Goal: Information Seeking & Learning: Find specific fact

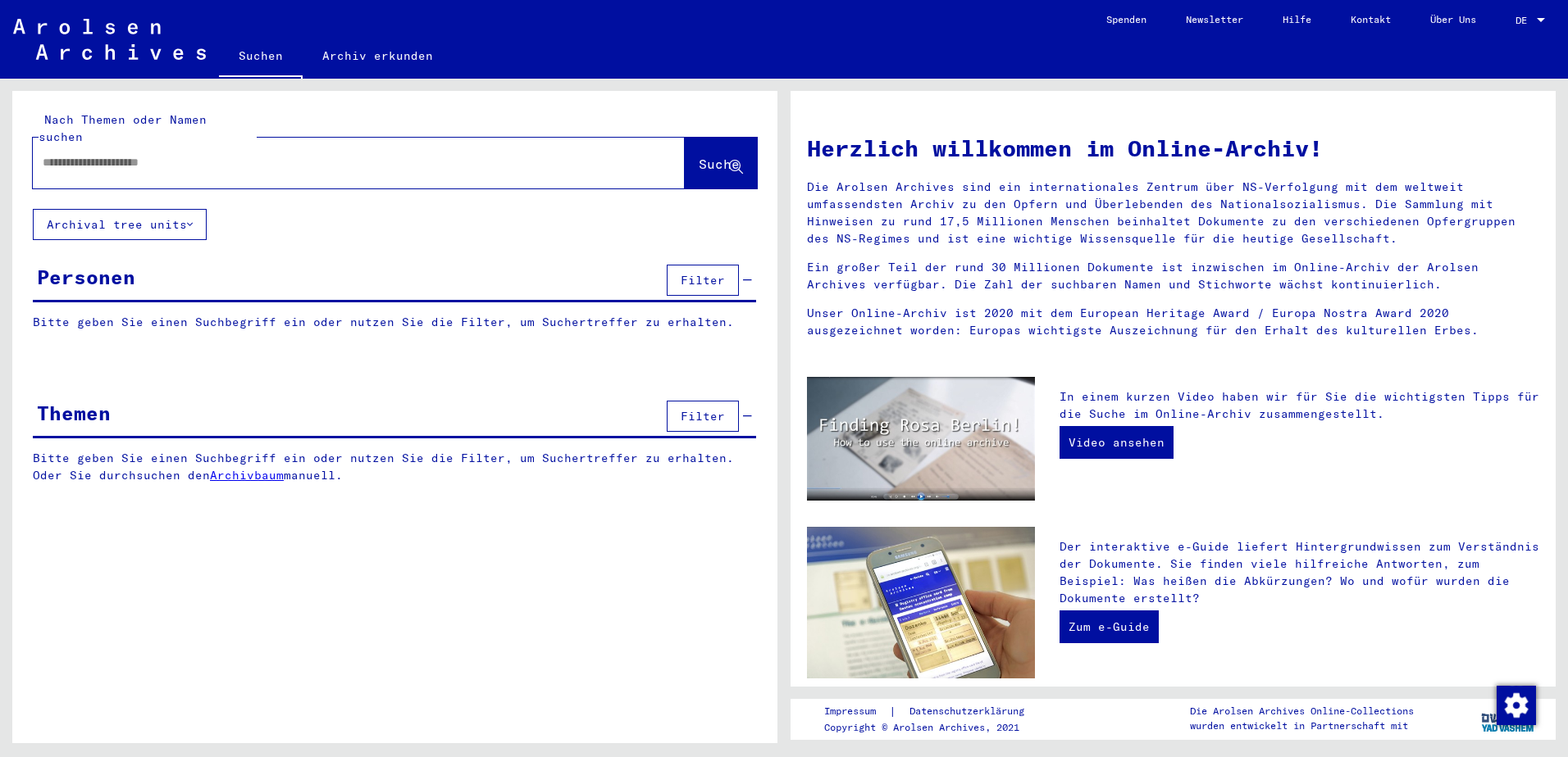
click at [213, 154] on input "text" at bounding box center [339, 163] width 593 height 17
type input "**********"
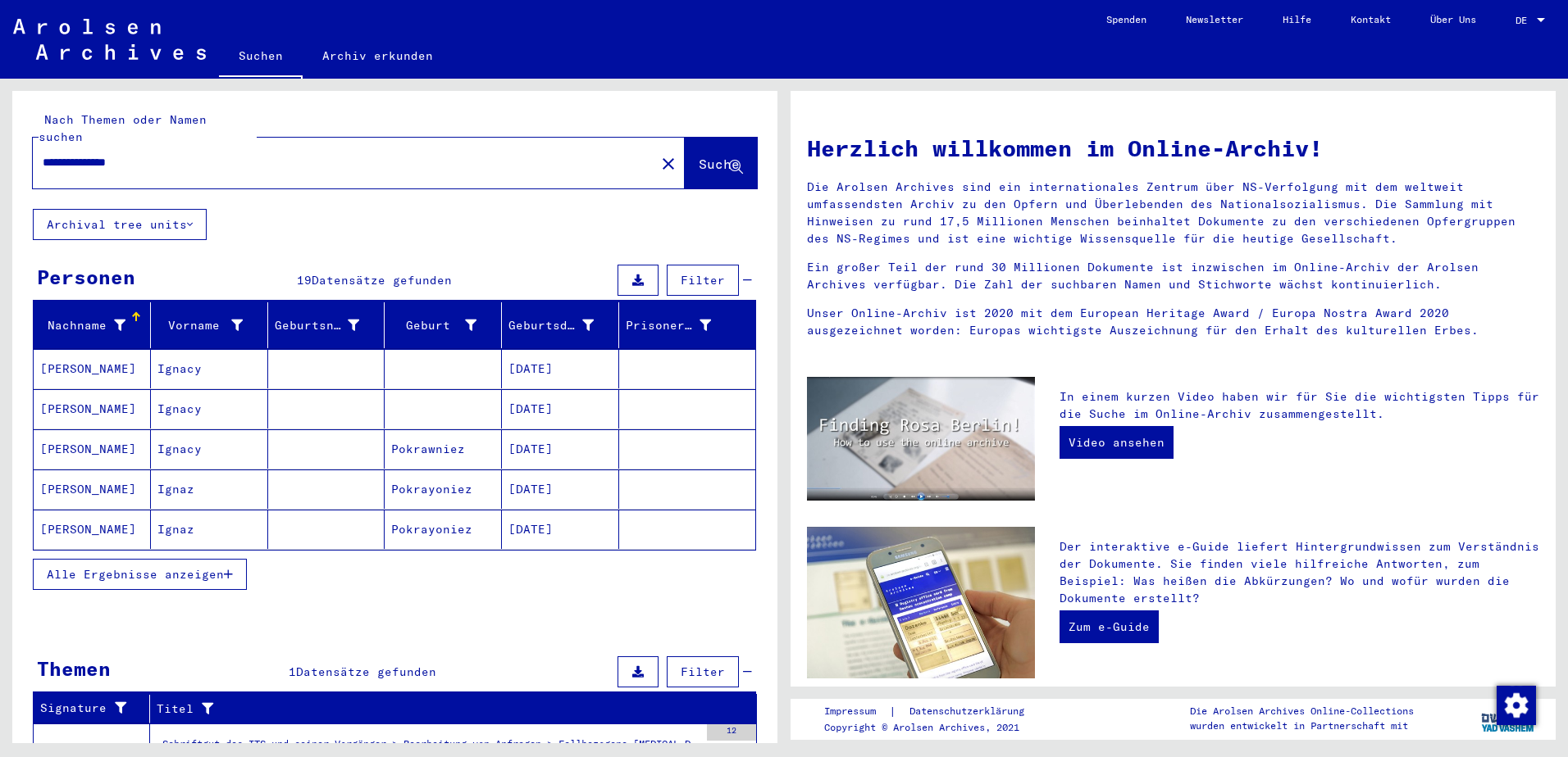
click at [234, 562] on button "Alle Ergebnisse anzeigen" at bounding box center [139, 574] width 214 height 31
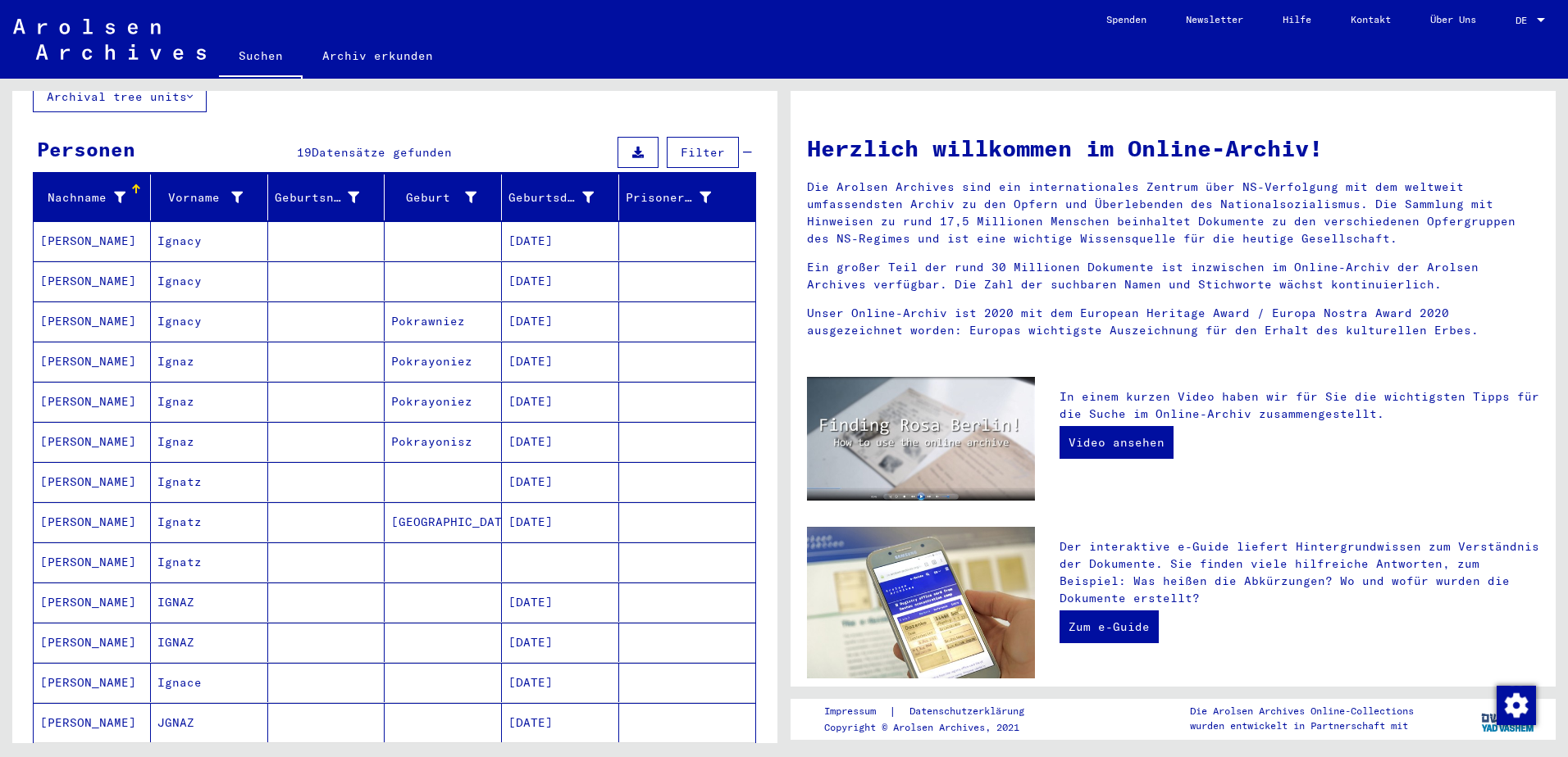
scroll to position [164, 0]
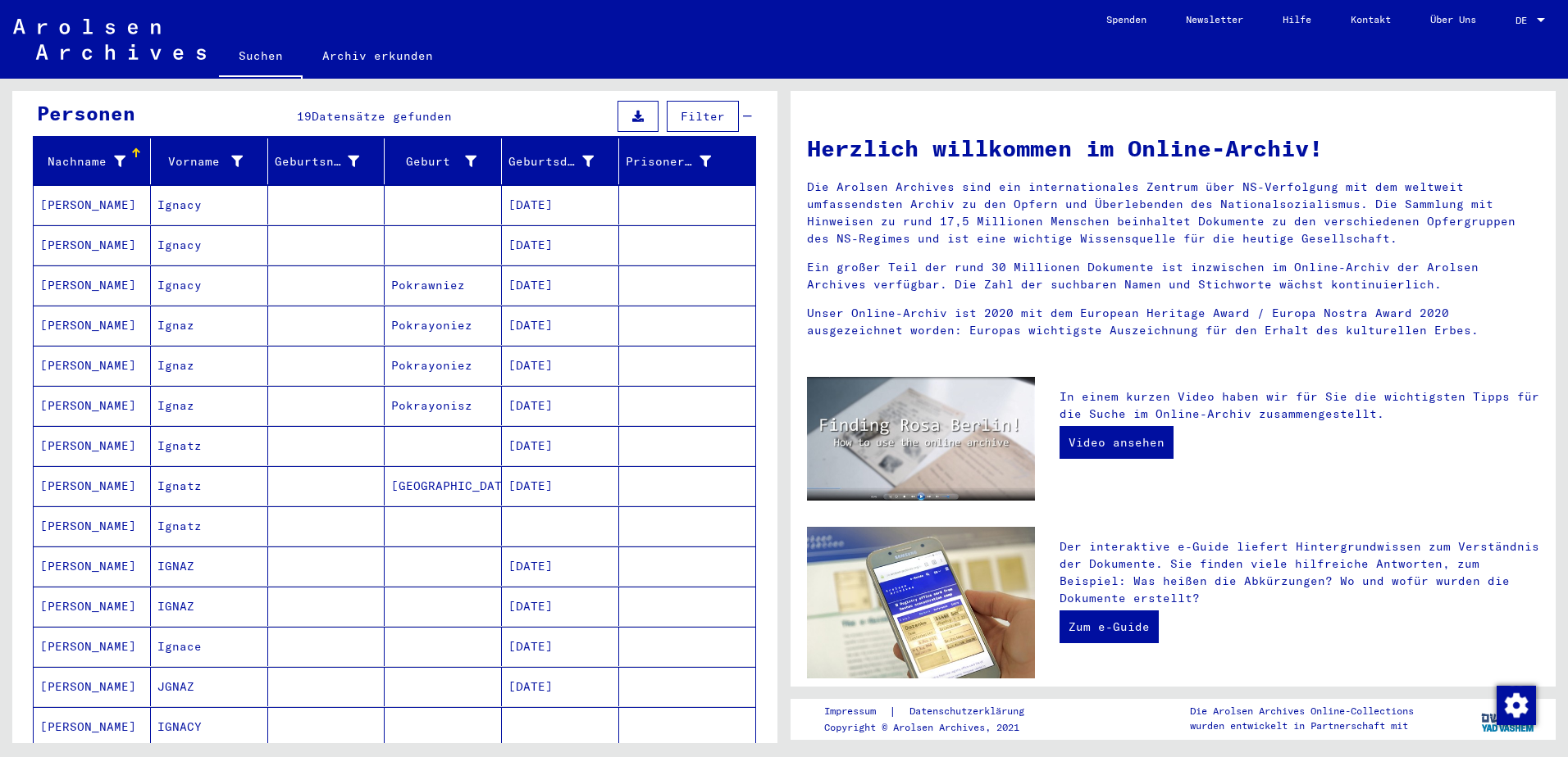
click at [187, 386] on mat-cell "Ignaz" at bounding box center [209, 405] width 117 height 40
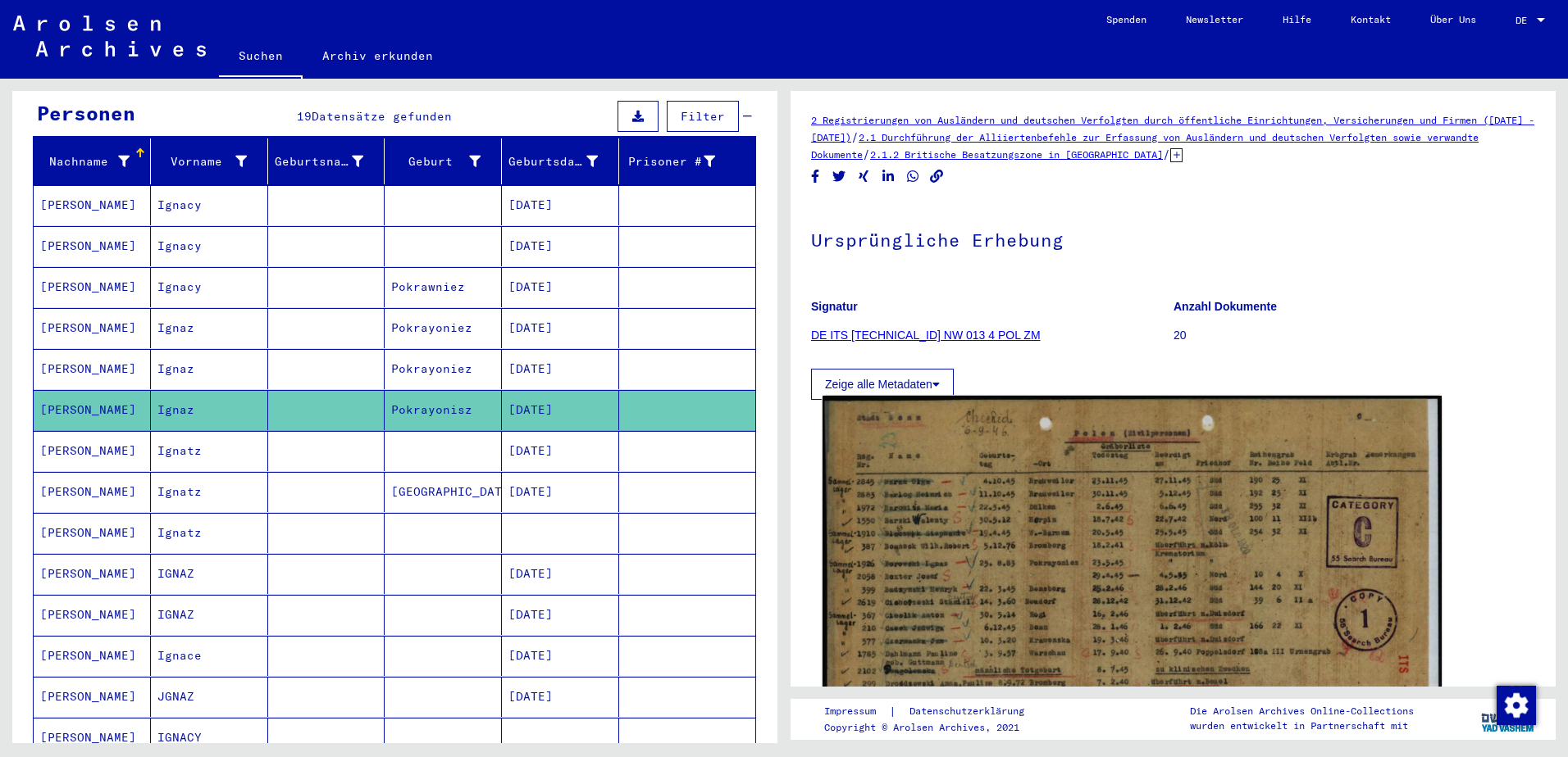
scroll to position [164, 0]
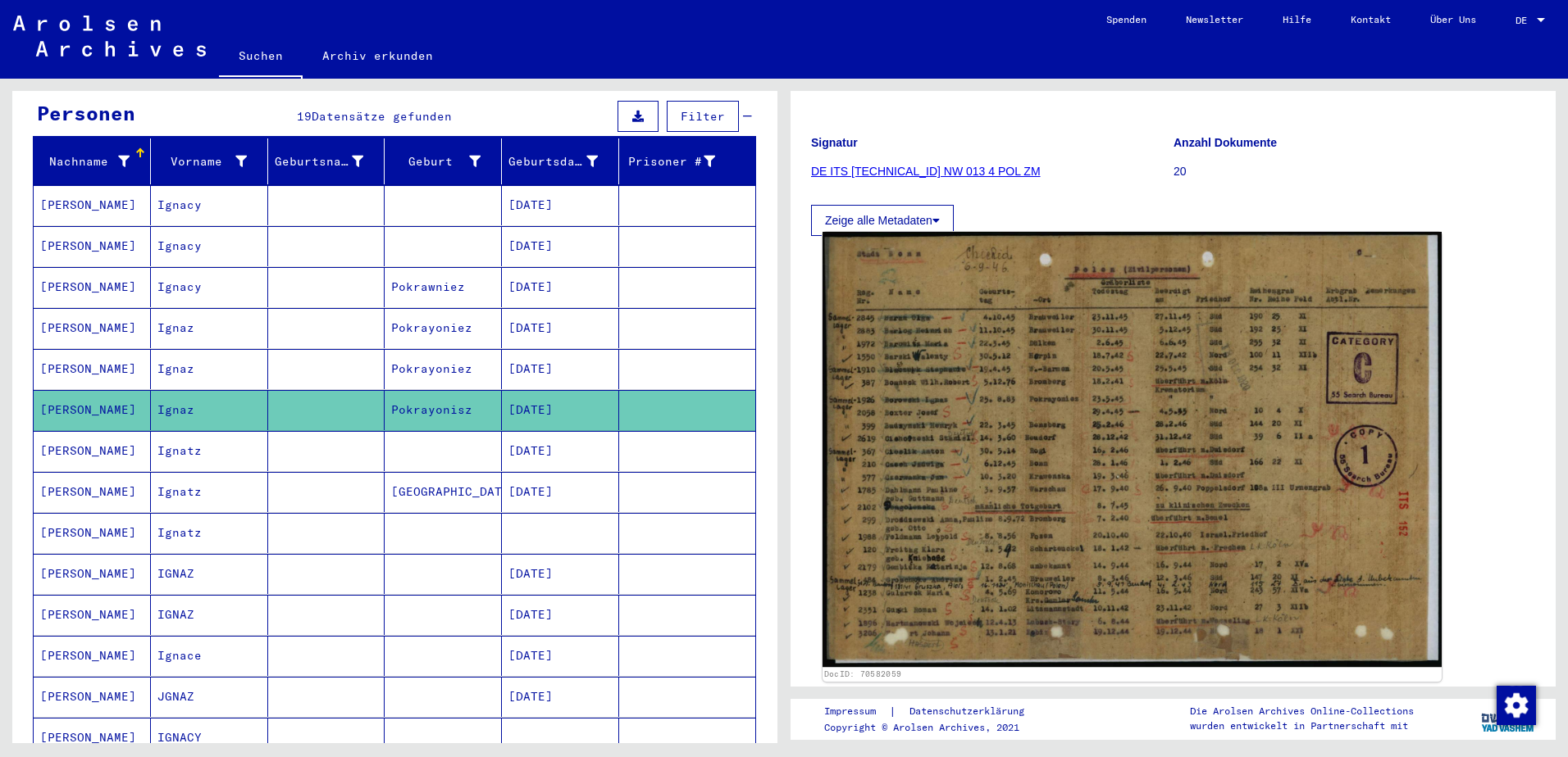
click at [1127, 468] on img at bounding box center [1131, 450] width 619 height 435
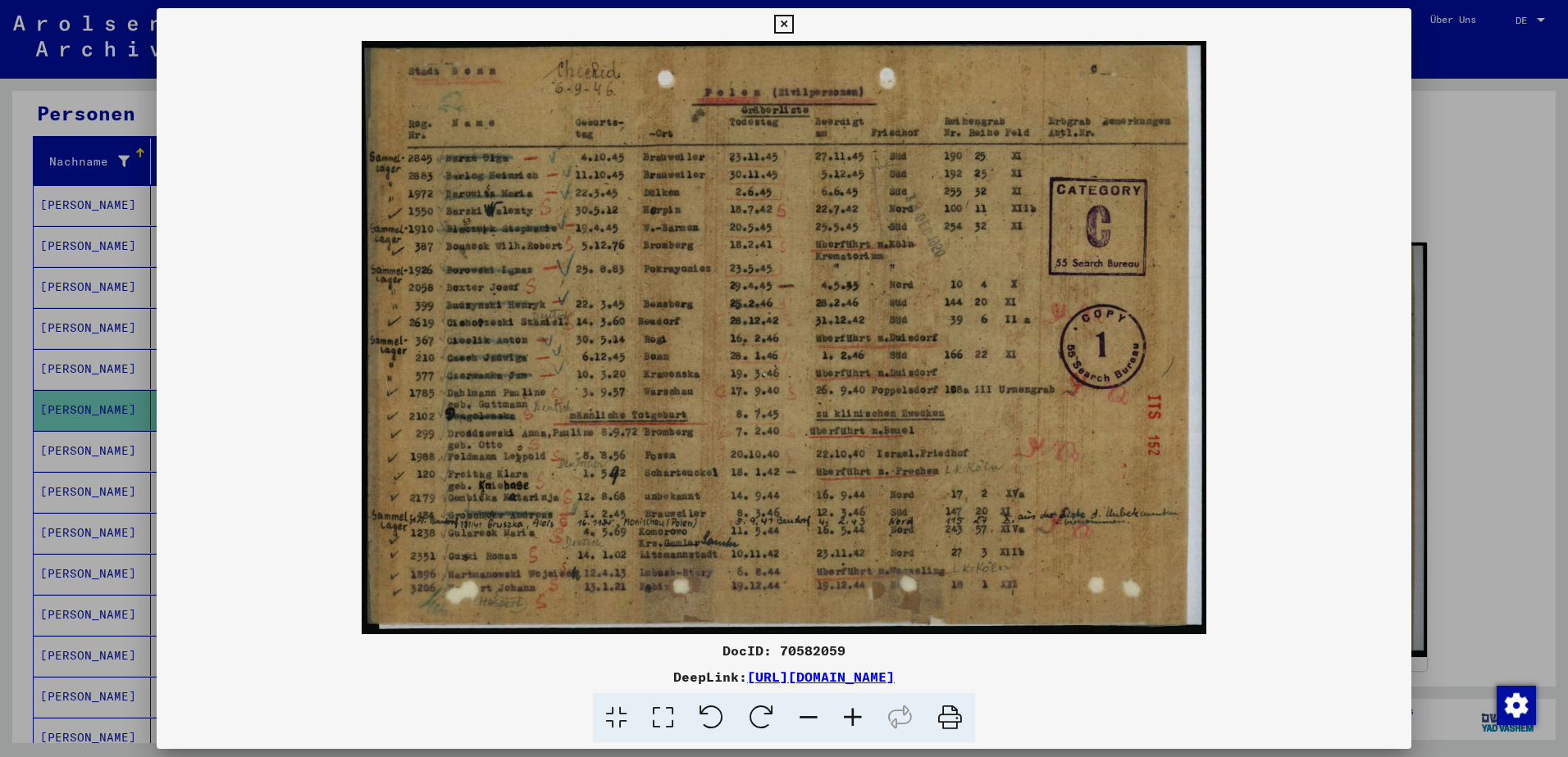
click at [1315, 143] on img at bounding box center [784, 338] width 1255 height 593
click at [1354, 30] on div "DocID: 70582059 DeepLink: [URL][DOMAIN_NAME]" at bounding box center [784, 376] width 1255 height 735
click at [1532, 145] on div at bounding box center [784, 378] width 1568 height 757
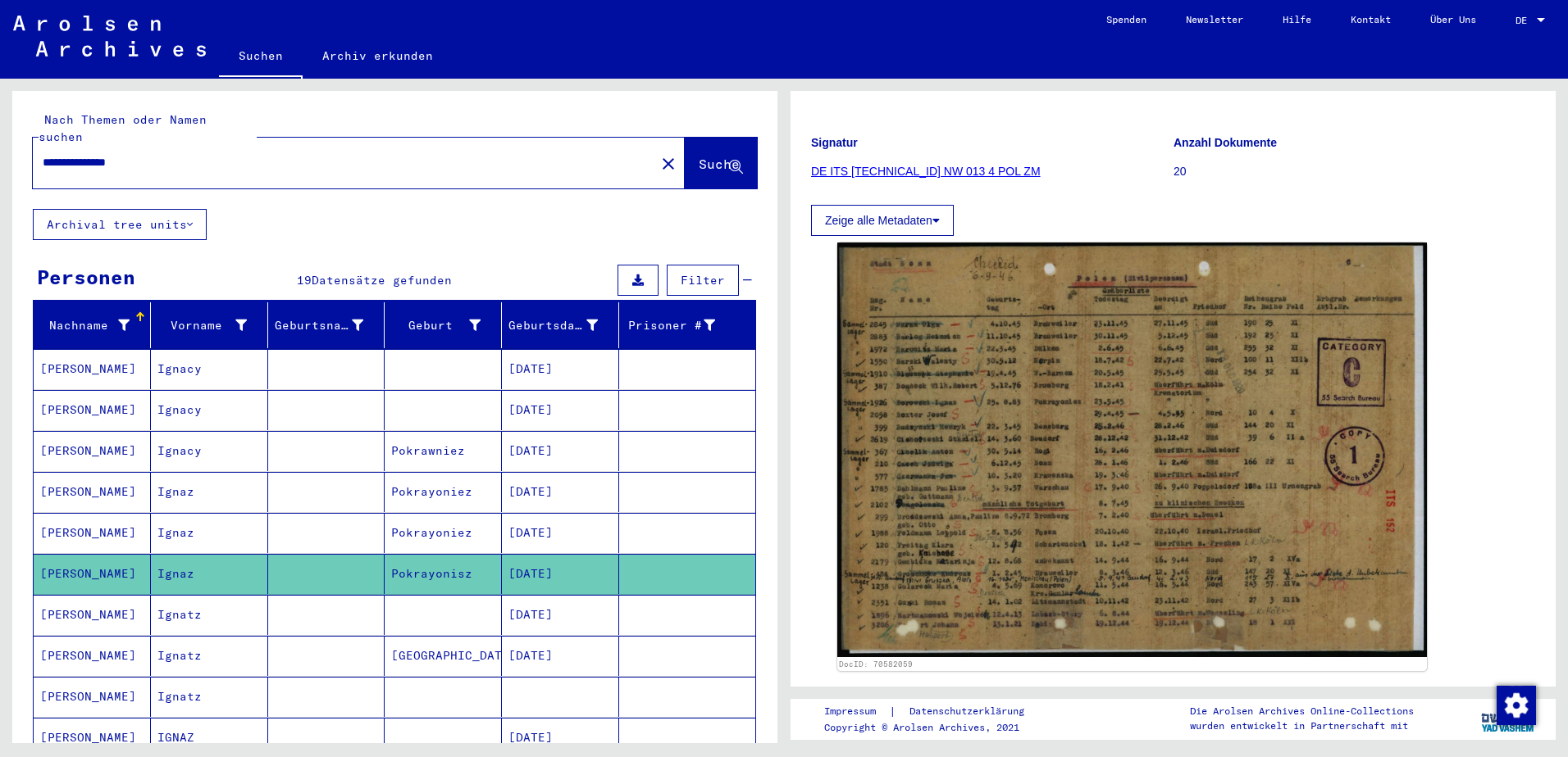
scroll to position [246, 0]
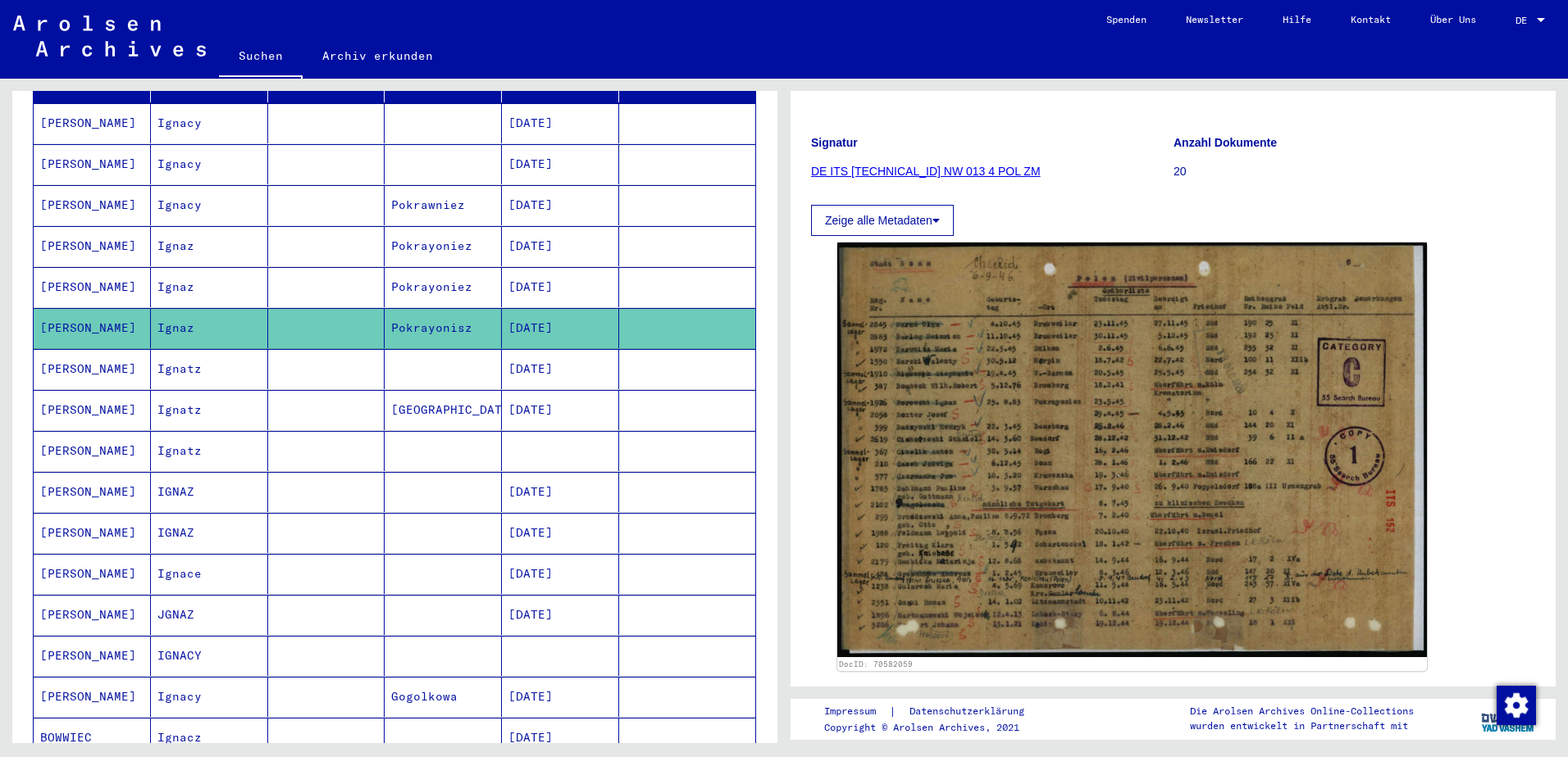
click at [182, 433] on mat-cell "Ignatz" at bounding box center [209, 451] width 117 height 41
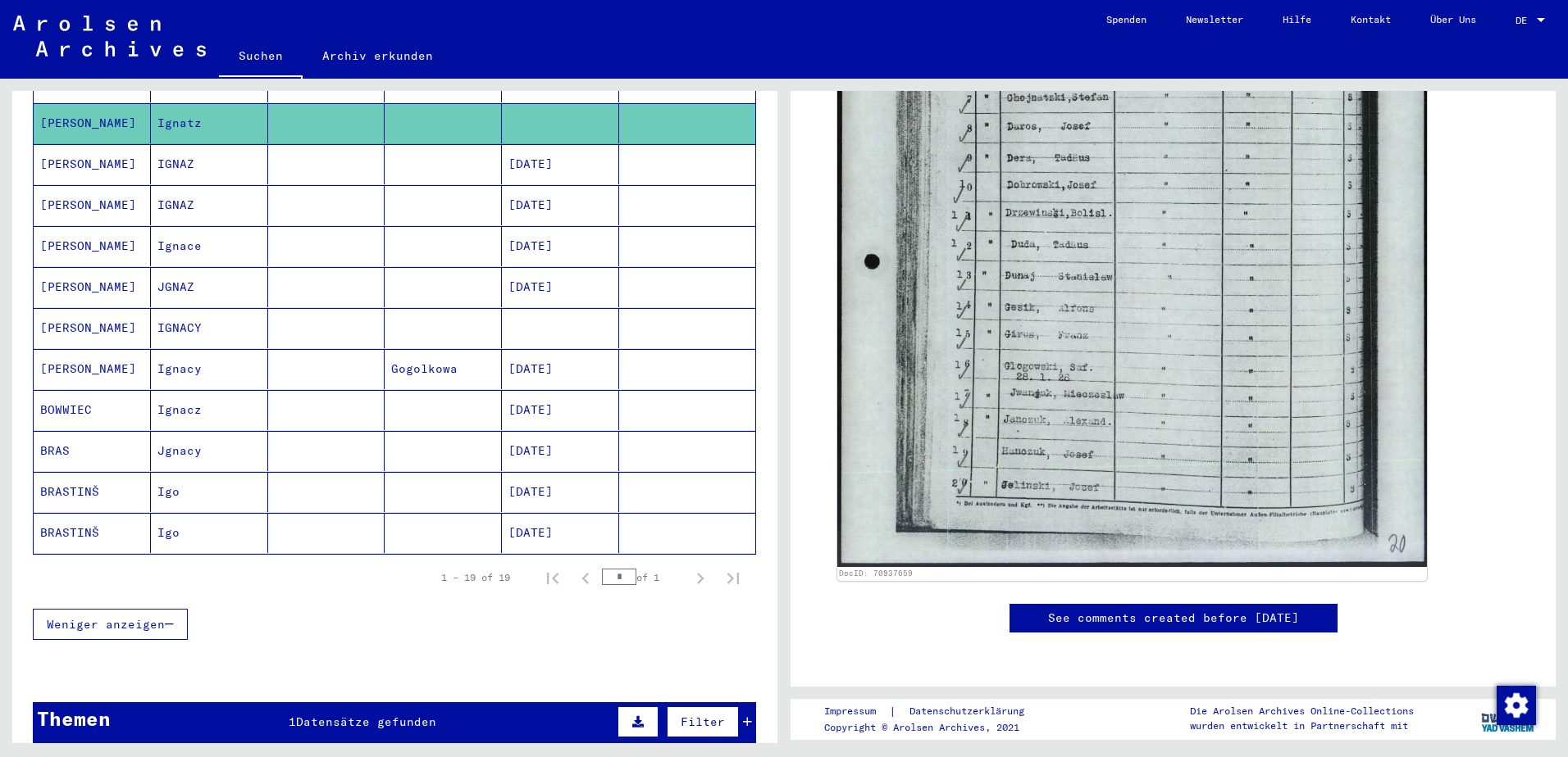
scroll to position [819, 0]
